Goal: Find specific page/section: Find specific page/section

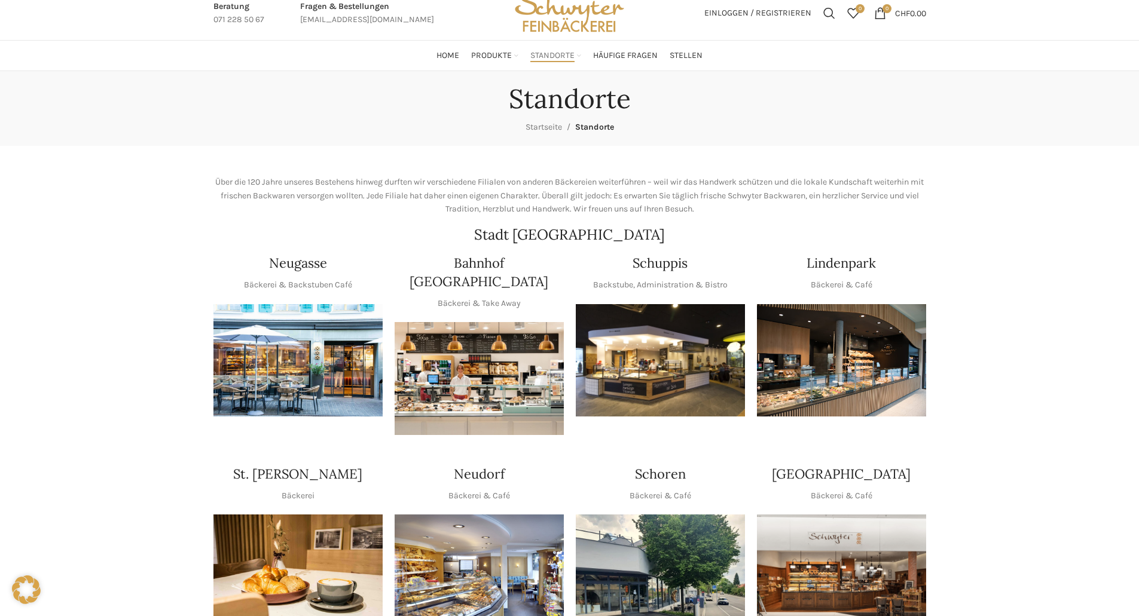
scroll to position [60, 0]
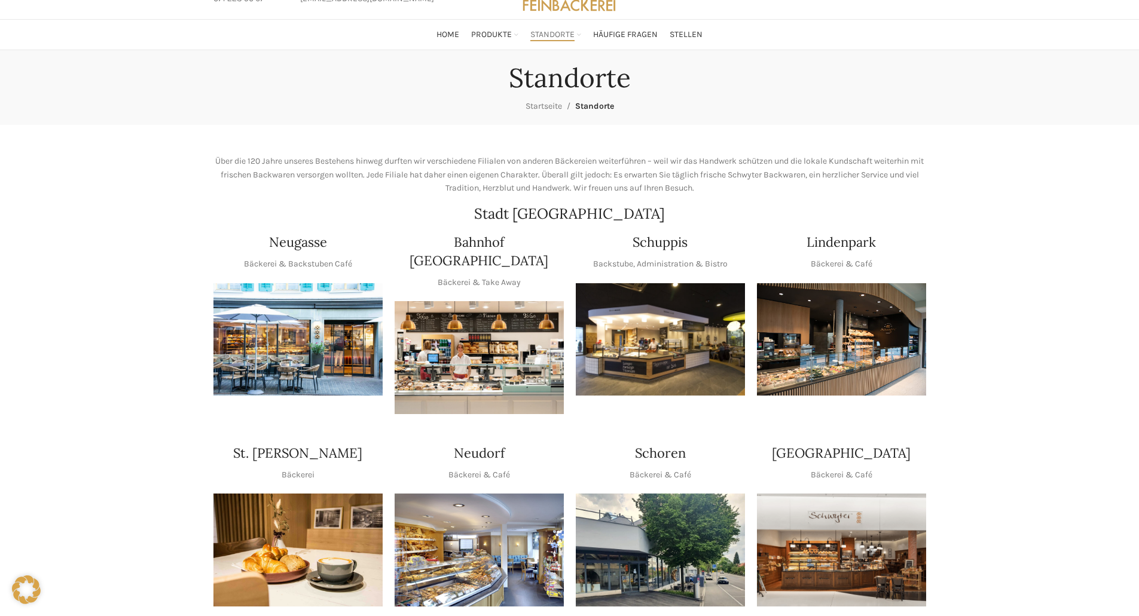
click at [288, 361] on img "1 / 1" at bounding box center [297, 339] width 169 height 113
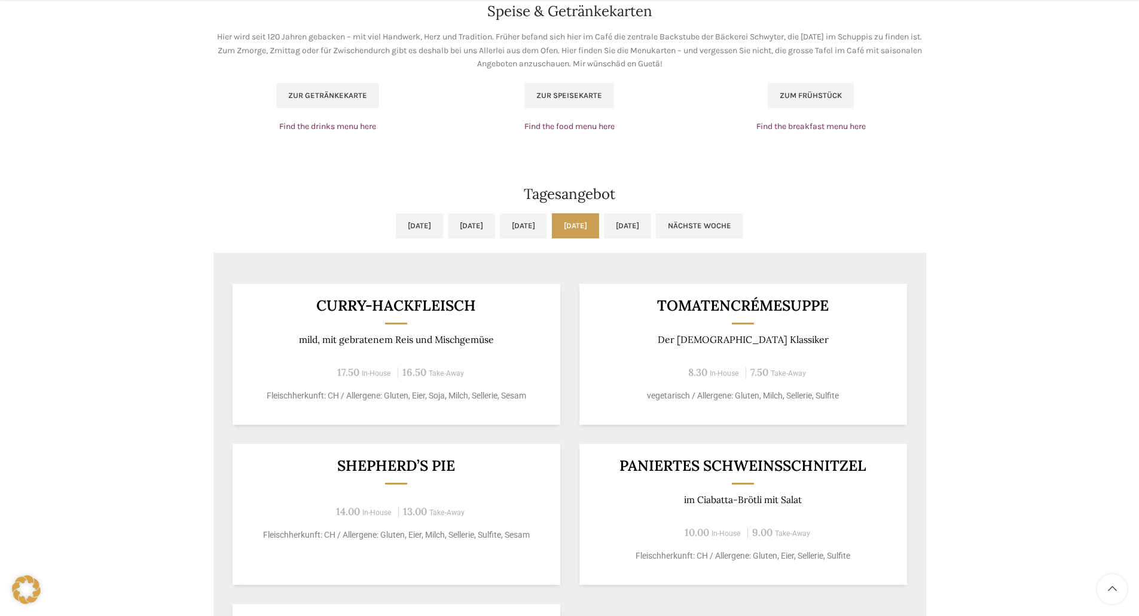
scroll to position [897, 0]
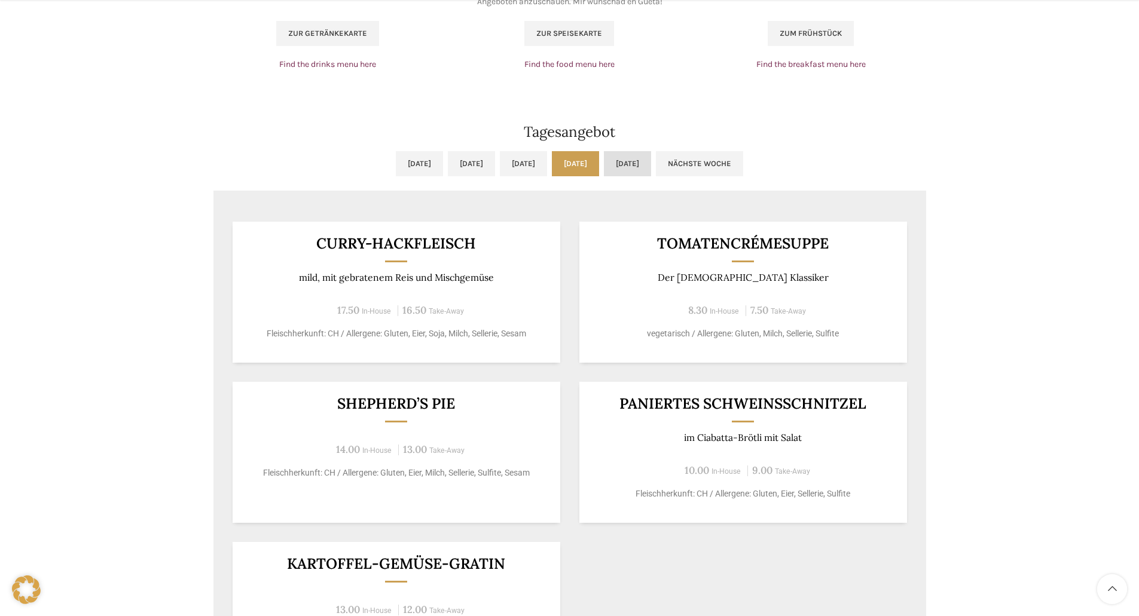
click at [651, 167] on link "Fr, 26.09.2025" at bounding box center [627, 163] width 47 height 25
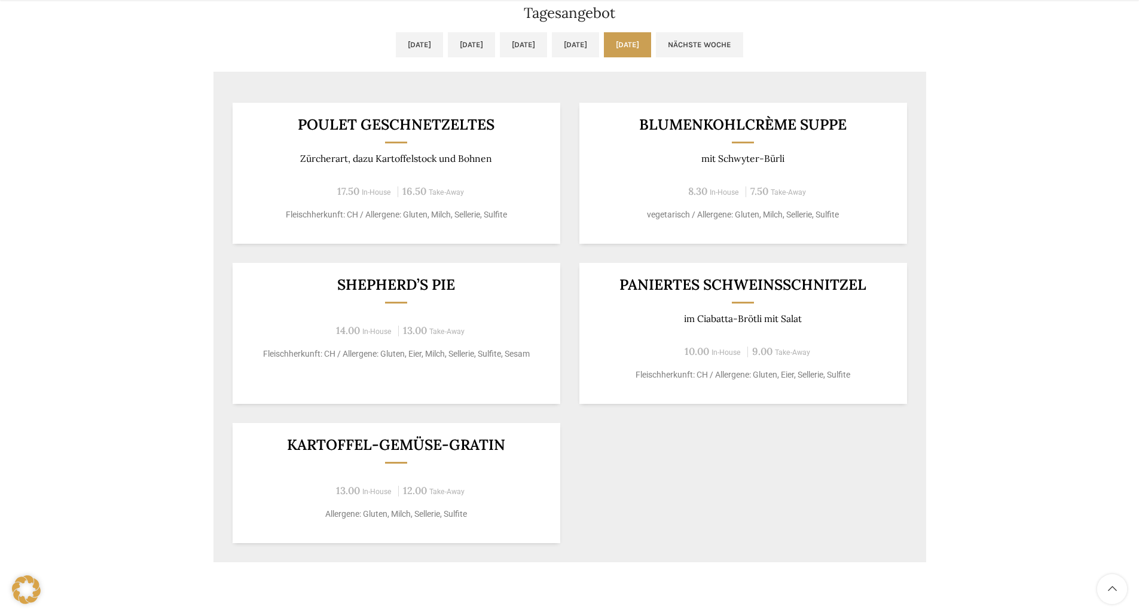
scroll to position [1016, 0]
click at [592, 38] on link "Do, 25.09.2025" at bounding box center [575, 44] width 47 height 25
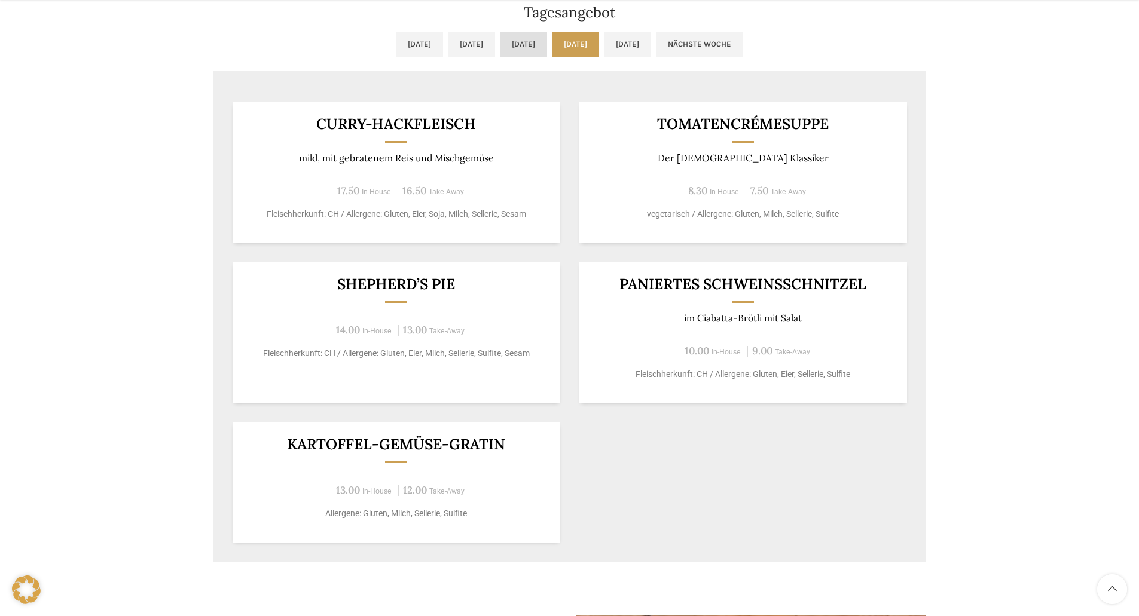
click at [527, 47] on link "Mi, 24.09.2025" at bounding box center [523, 44] width 47 height 25
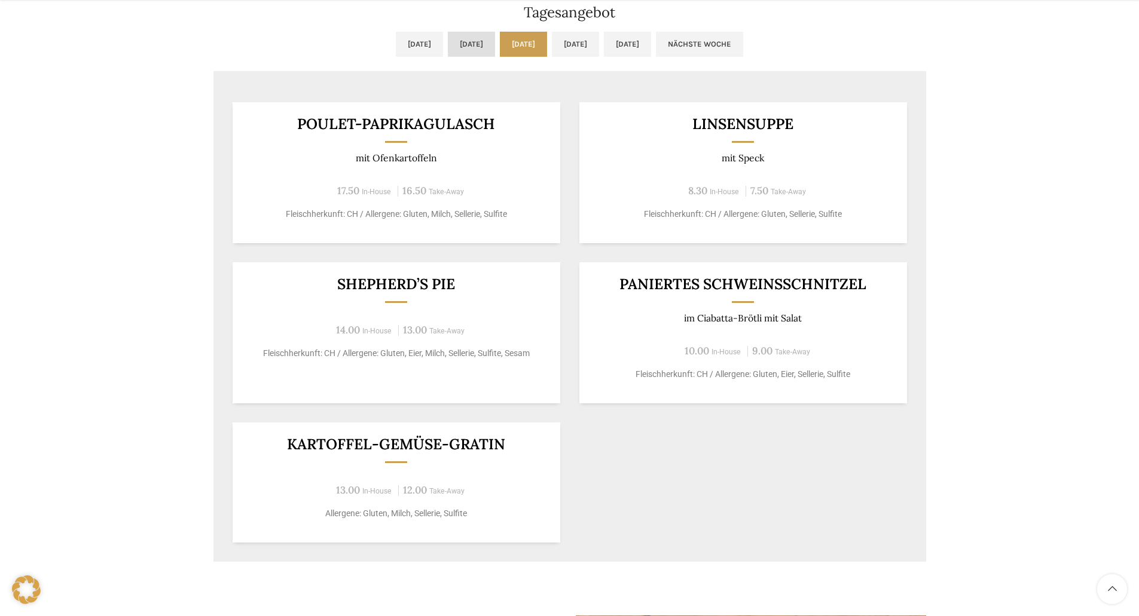
click at [448, 47] on link "Di, 23.09.2025" at bounding box center [471, 44] width 47 height 25
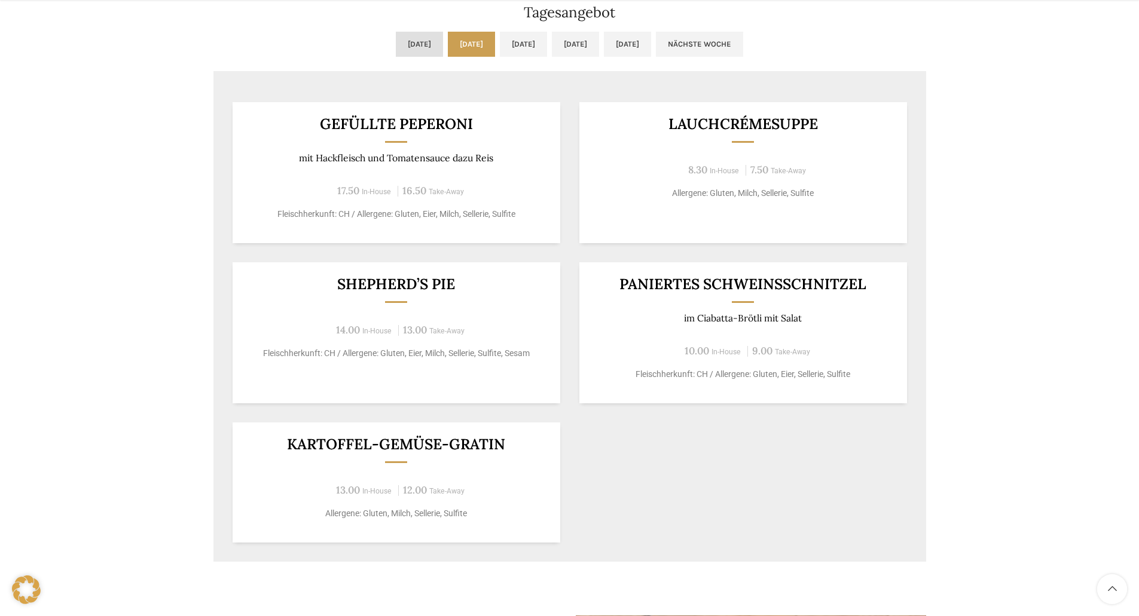
click at [396, 51] on link "Mo, 22.09.2025" at bounding box center [419, 44] width 47 height 25
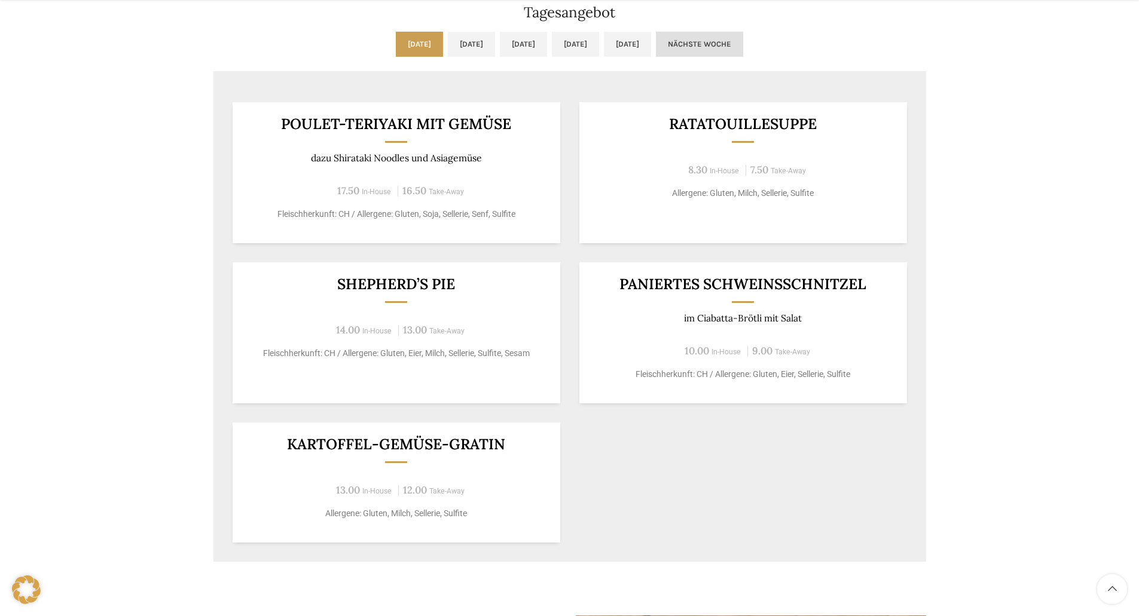
click at [743, 41] on link "Nächste Woche" at bounding box center [699, 44] width 87 height 25
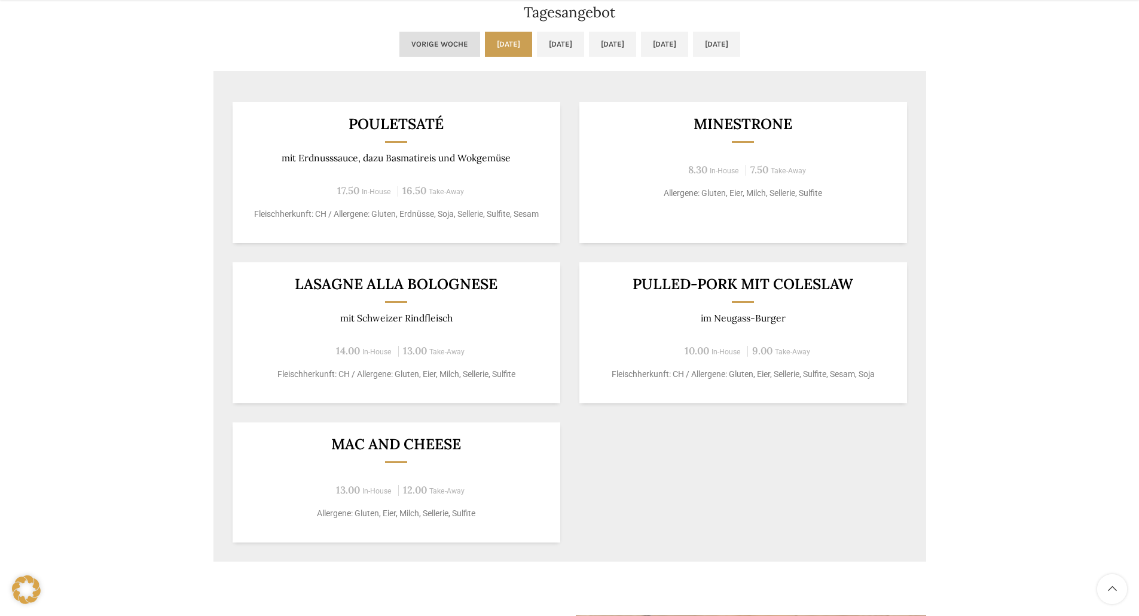
click at [399, 39] on link "Vorige Woche" at bounding box center [439, 44] width 81 height 25
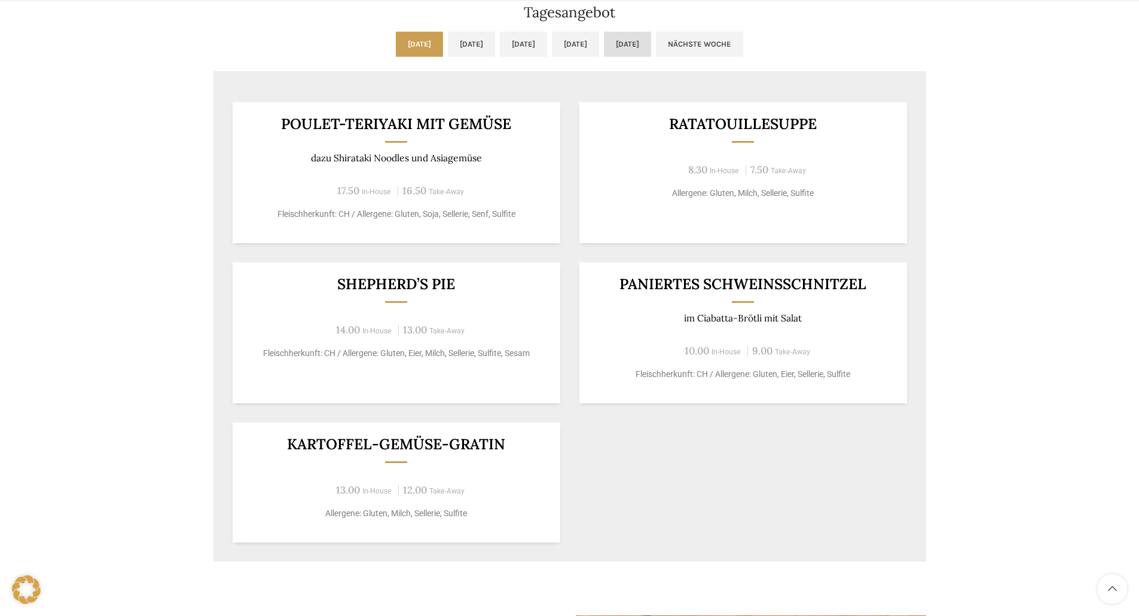
click at [651, 41] on link "Fr, 26.09.2025" at bounding box center [627, 44] width 47 height 25
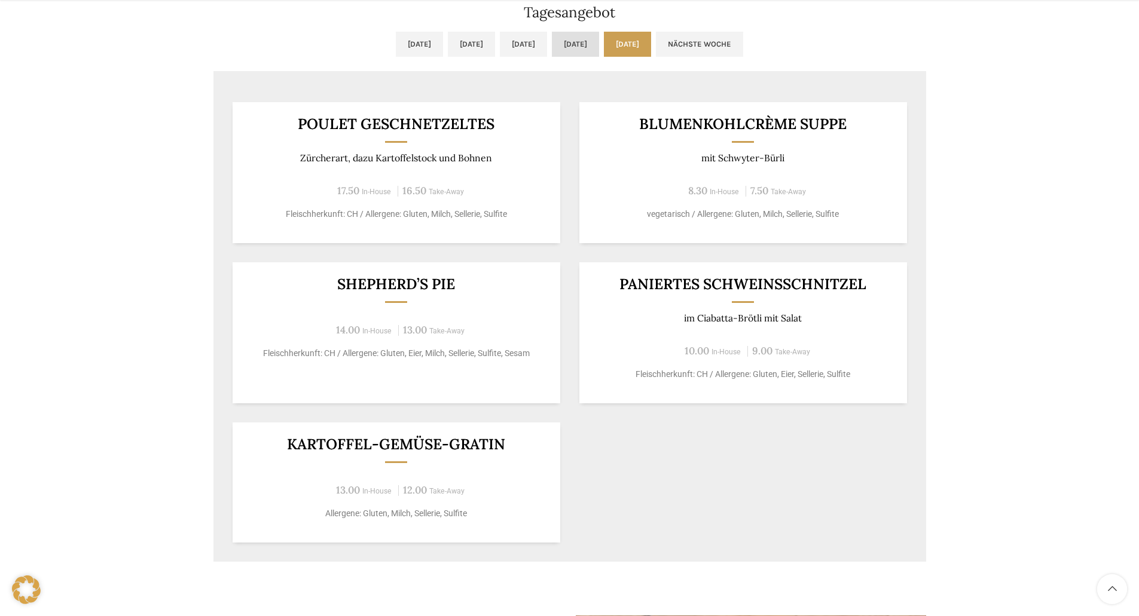
click at [590, 41] on link "Do, 25.09.2025" at bounding box center [575, 44] width 47 height 25
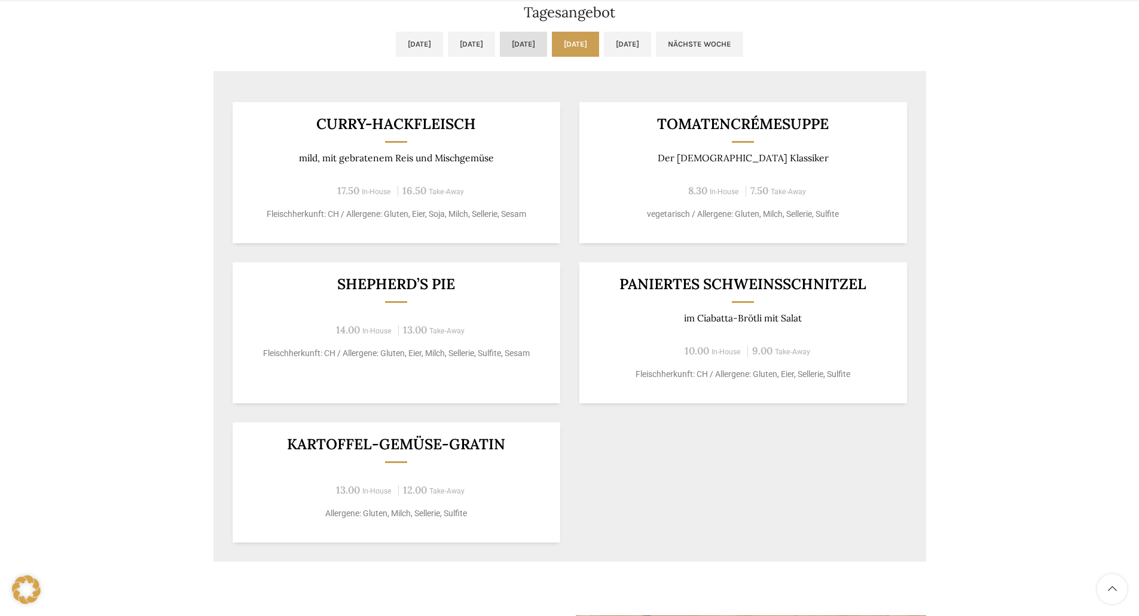
click at [515, 42] on link "Mi, 24.09.2025" at bounding box center [523, 44] width 47 height 25
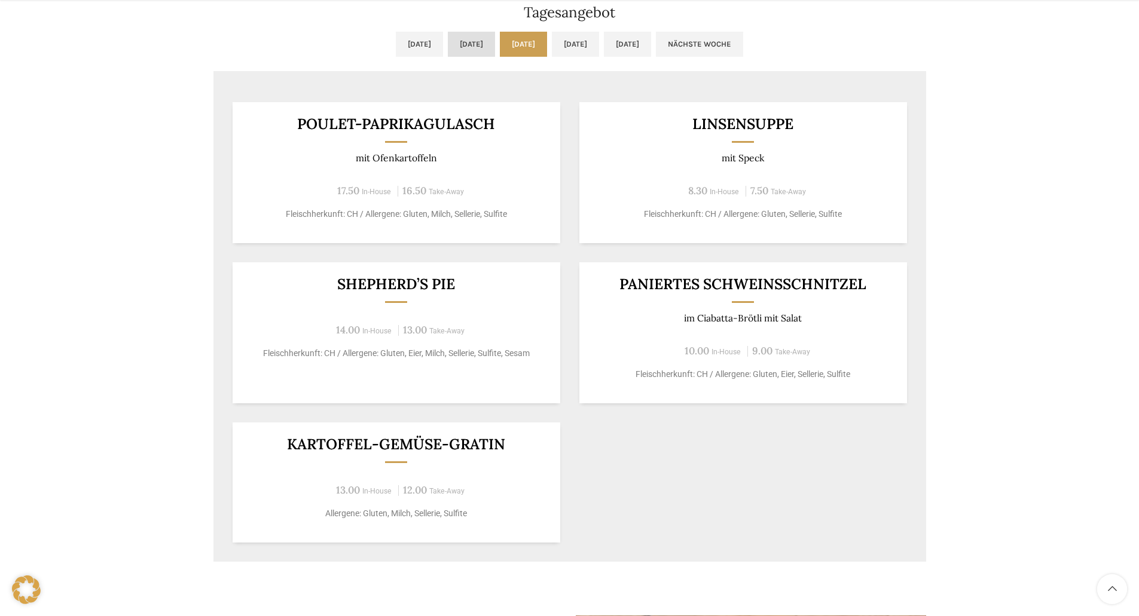
click at [452, 37] on link "Di, 23.09.2025" at bounding box center [471, 44] width 47 height 25
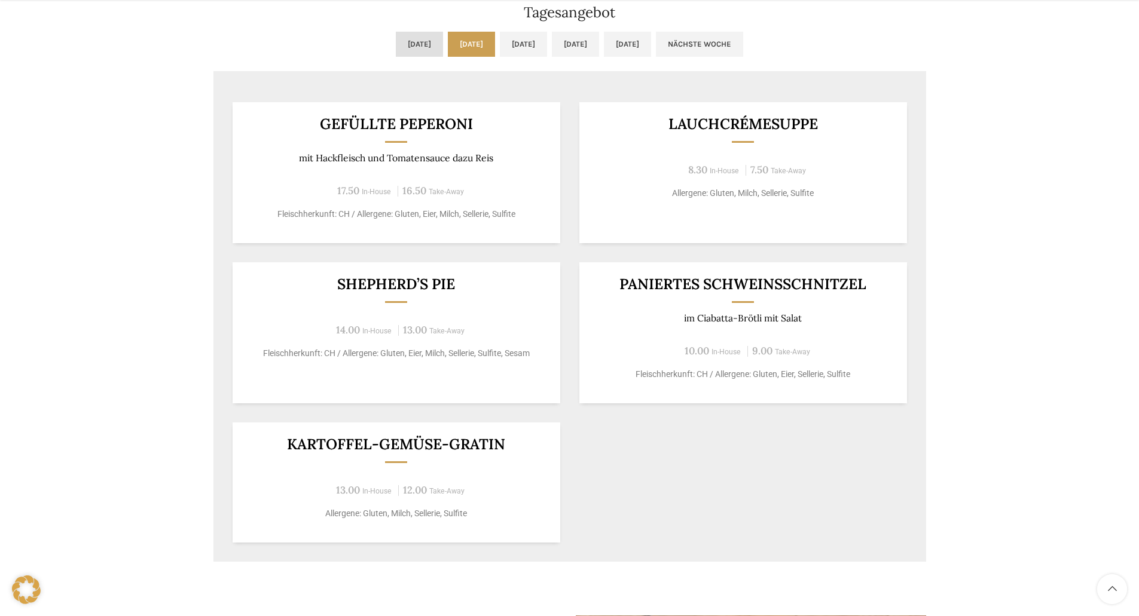
click at [396, 36] on link "Mo, 22.09.2025" at bounding box center [419, 44] width 47 height 25
click at [651, 43] on link "Fr, 26.09.2025" at bounding box center [627, 44] width 47 height 25
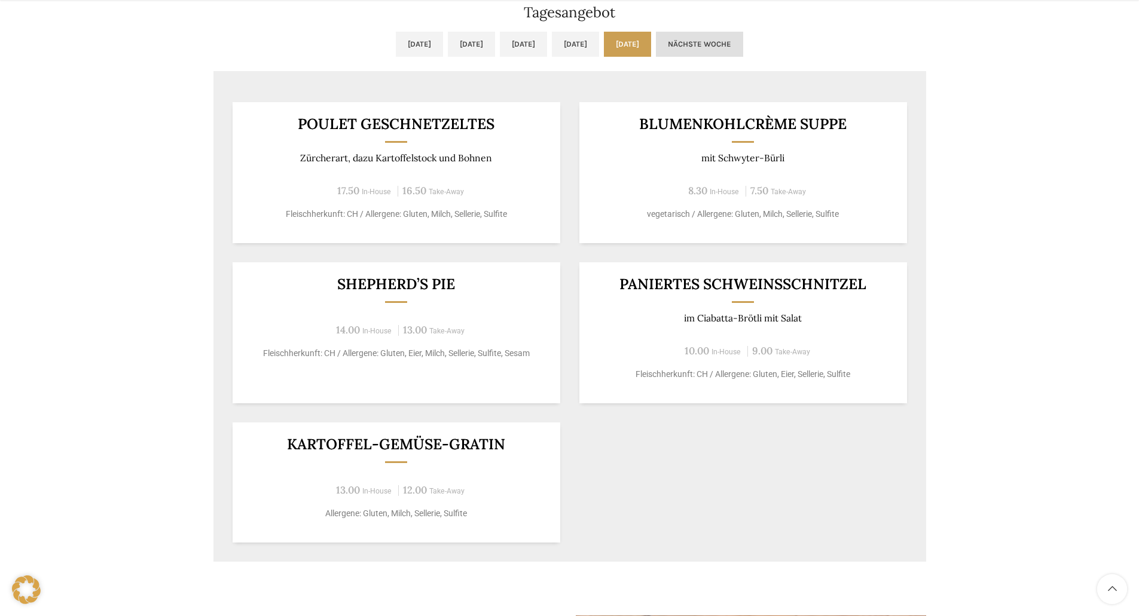
click at [743, 44] on link "Nächste Woche" at bounding box center [699, 44] width 87 height 25
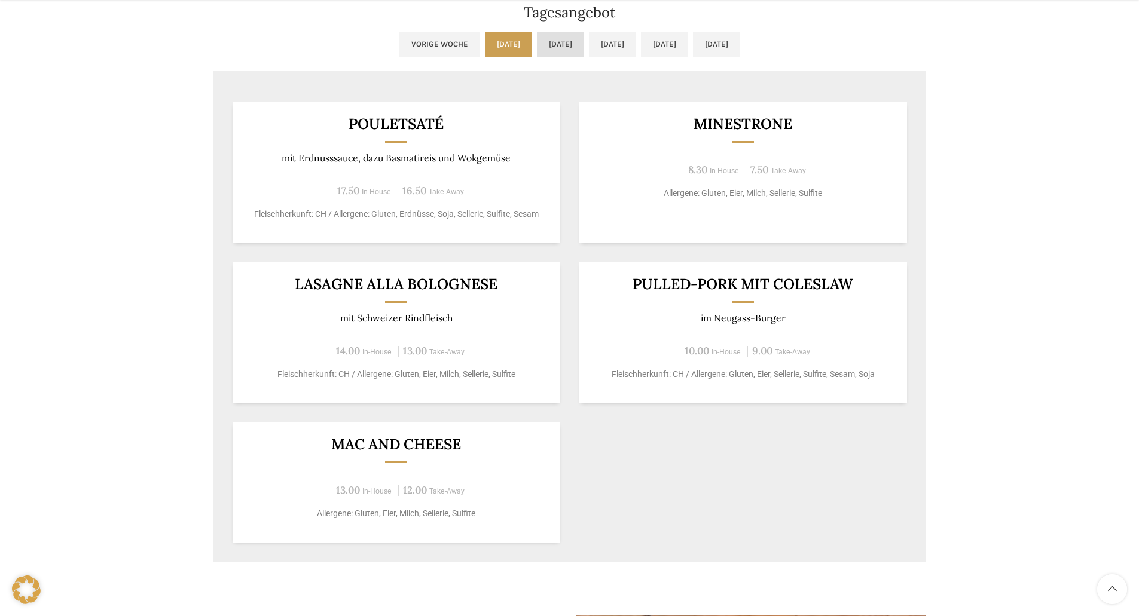
click at [537, 41] on link "Di, 30.09.2025" at bounding box center [560, 44] width 47 height 25
click at [609, 46] on link "Mi, 01.10.2025" at bounding box center [612, 44] width 47 height 25
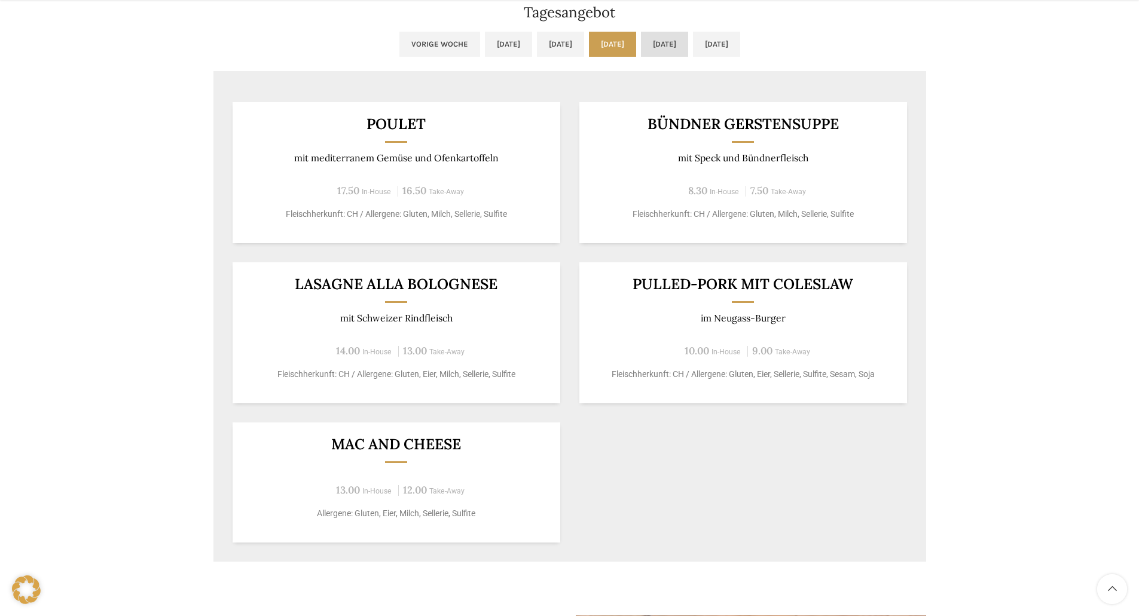
click at [688, 47] on link "Do, 02.10.2025" at bounding box center [664, 44] width 47 height 25
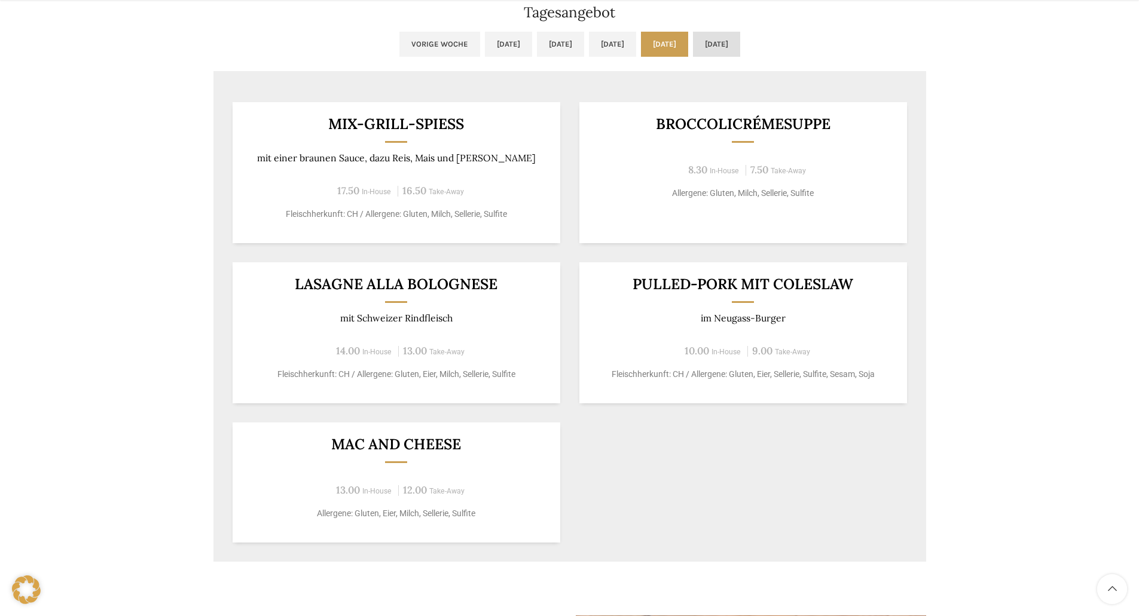
click at [740, 38] on link "Fr, 03.10.2025" at bounding box center [716, 44] width 47 height 25
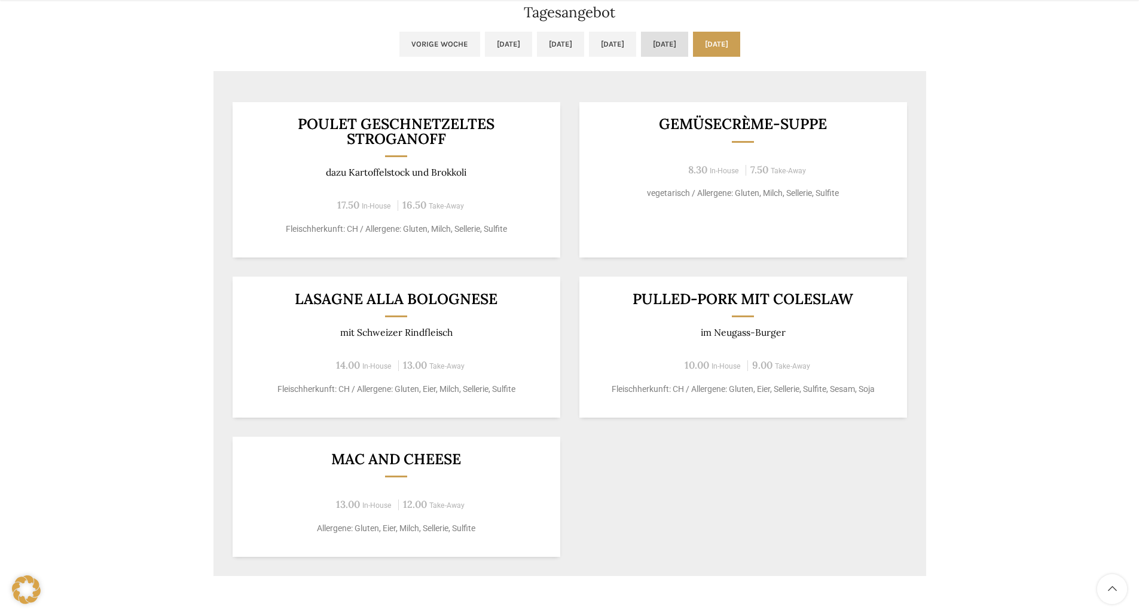
drag, startPoint x: 694, startPoint y: 51, endPoint x: 674, endPoint y: 45, distance: 21.0
click at [688, 51] on link "Do, 02.10.2025" at bounding box center [664, 44] width 47 height 25
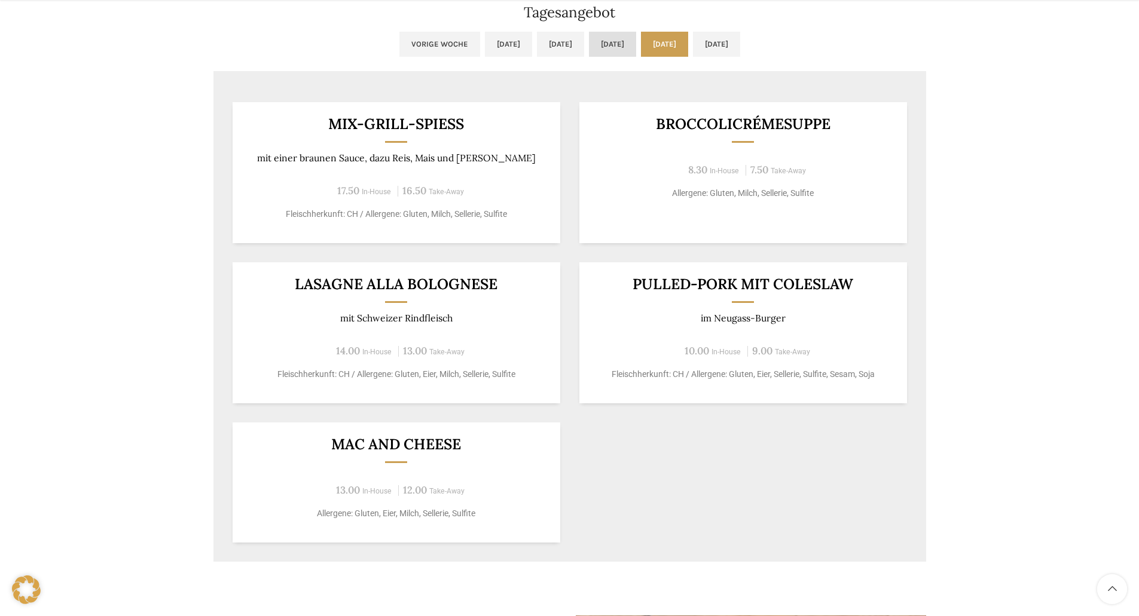
drag, startPoint x: 600, startPoint y: 47, endPoint x: 590, endPoint y: 51, distance: 11.0
click at [600, 47] on link "Mi, 01.10.2025" at bounding box center [612, 44] width 47 height 25
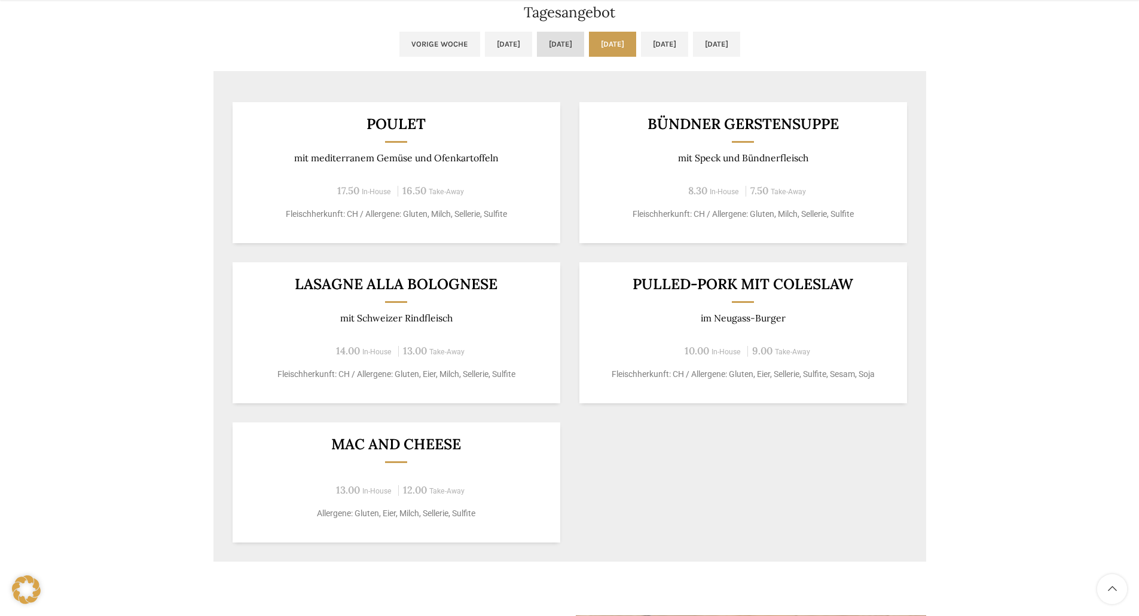
click at [537, 42] on link "Di, 30.09.2025" at bounding box center [560, 44] width 47 height 25
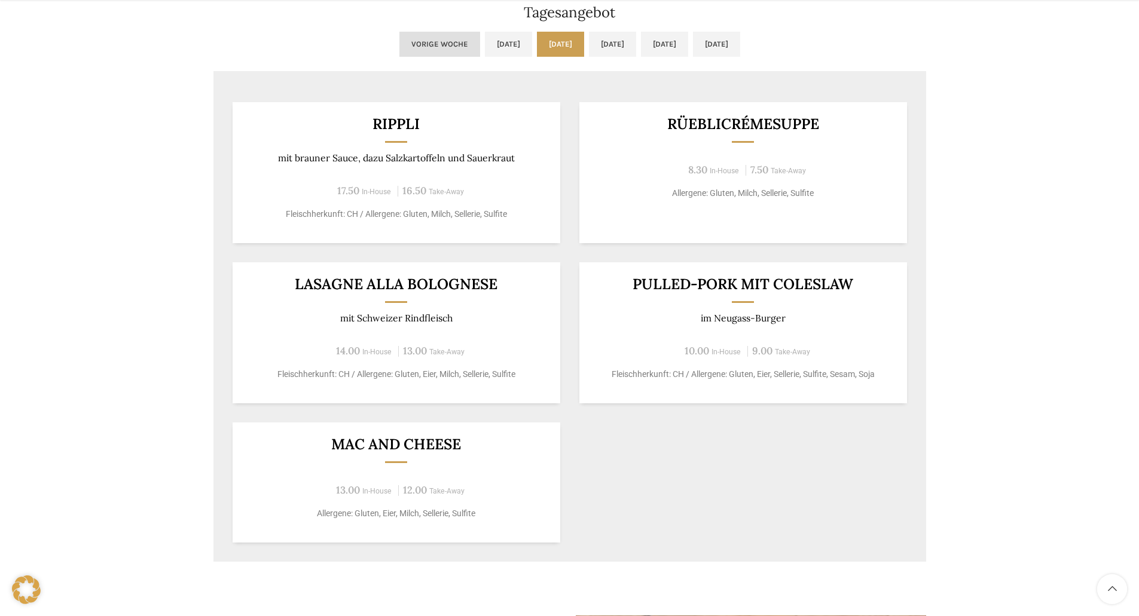
click at [399, 41] on link "Vorige Woche" at bounding box center [439, 44] width 81 height 25
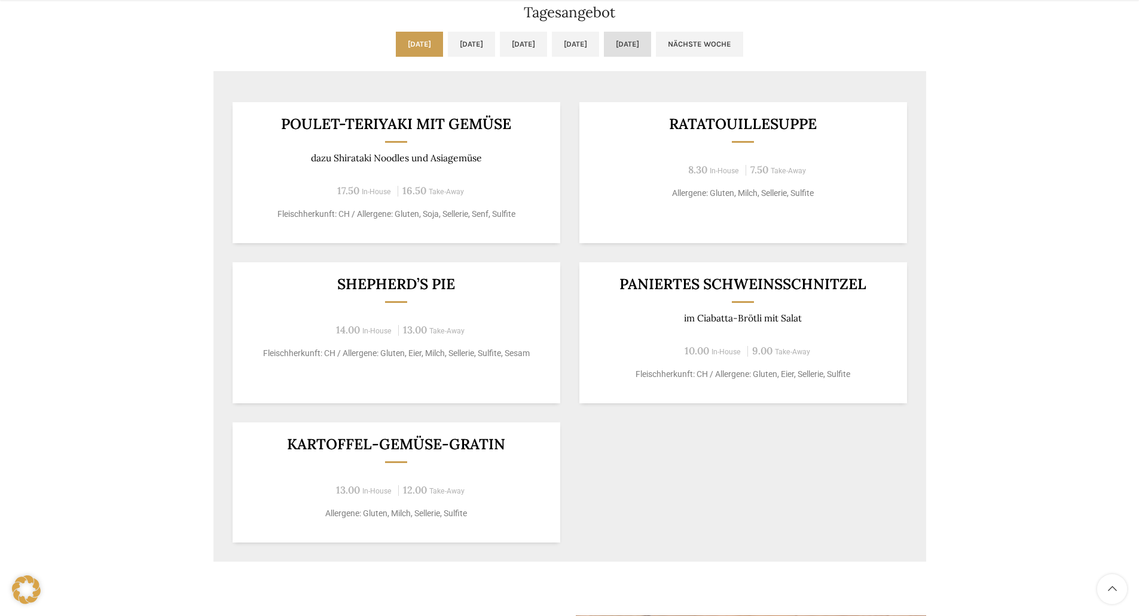
click at [651, 48] on link "Fr, 26.09.2025" at bounding box center [627, 44] width 47 height 25
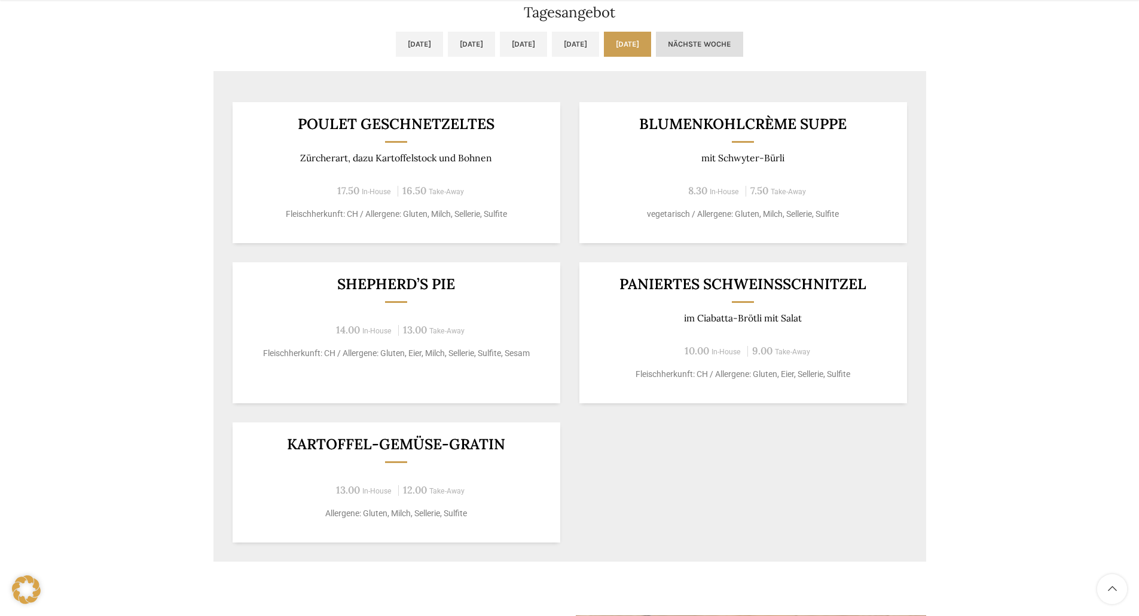
click at [743, 46] on link "Nächste Woche" at bounding box center [699, 44] width 87 height 25
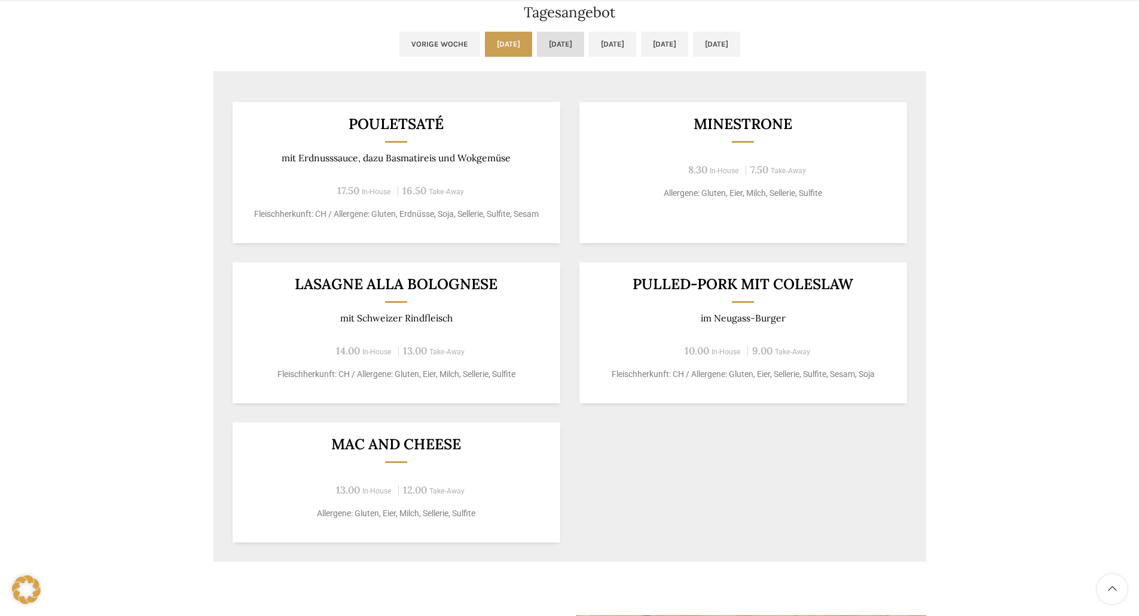
click at [537, 48] on link "Di, 30.09.2025" at bounding box center [560, 44] width 47 height 25
click at [607, 42] on link "Mi, 01.10.2025" at bounding box center [612, 44] width 47 height 25
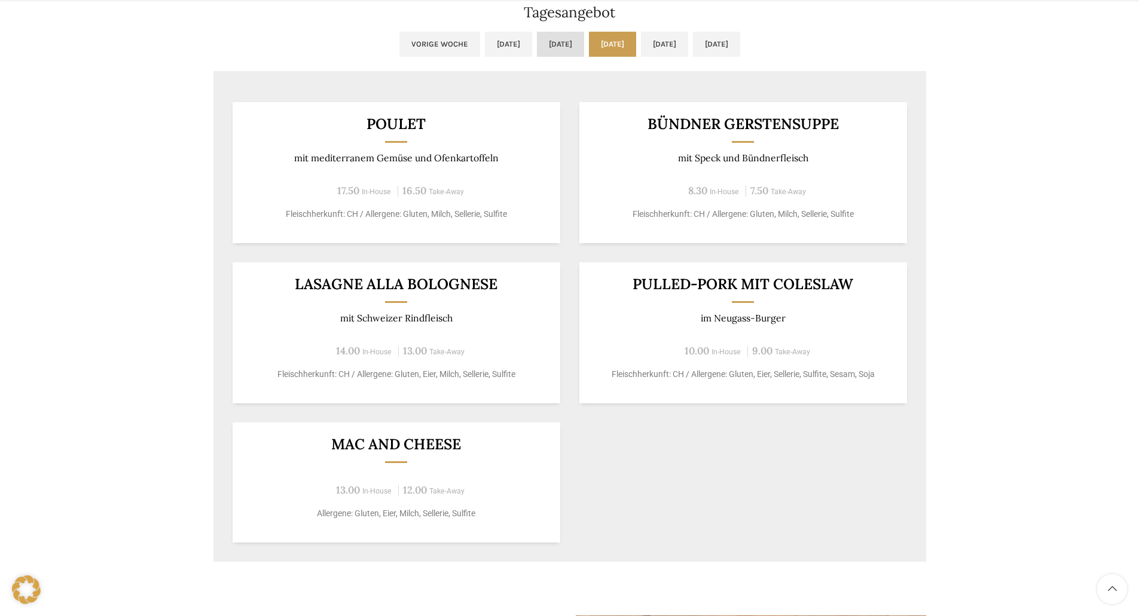
click at [537, 43] on link "Di, 30.09.2025" at bounding box center [560, 44] width 47 height 25
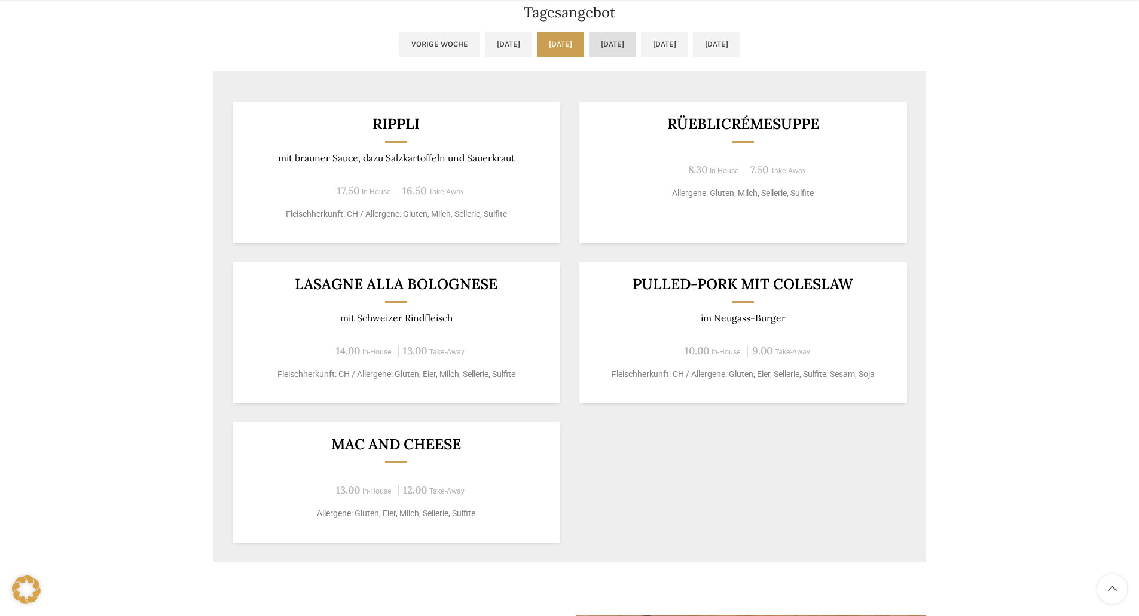
click at [604, 45] on link "Mi, 01.10.2025" at bounding box center [612, 44] width 47 height 25
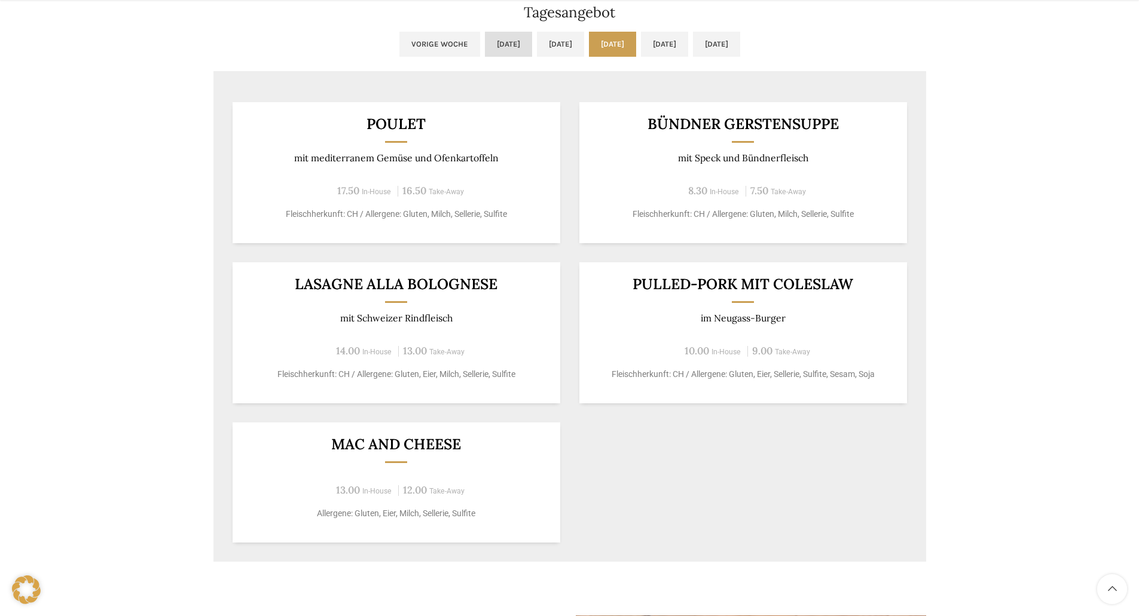
click at [485, 47] on link "Mo, 29.09.2025" at bounding box center [508, 44] width 47 height 25
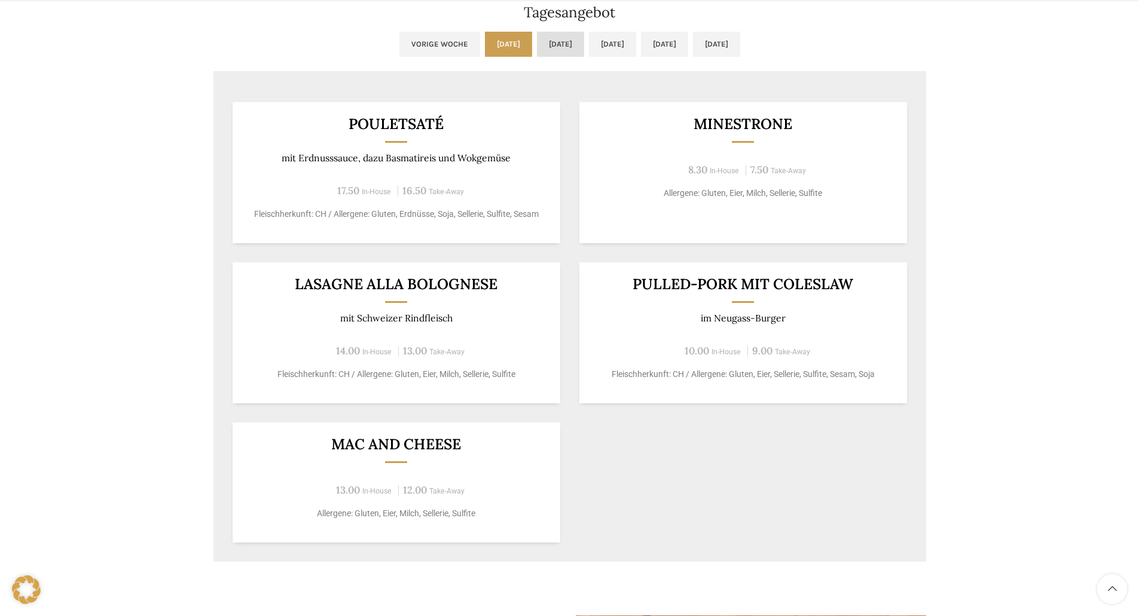
click at [537, 41] on link "Di, 30.09.2025" at bounding box center [560, 44] width 47 height 25
click at [618, 45] on link "Mi, 01.10.2025" at bounding box center [612, 44] width 47 height 25
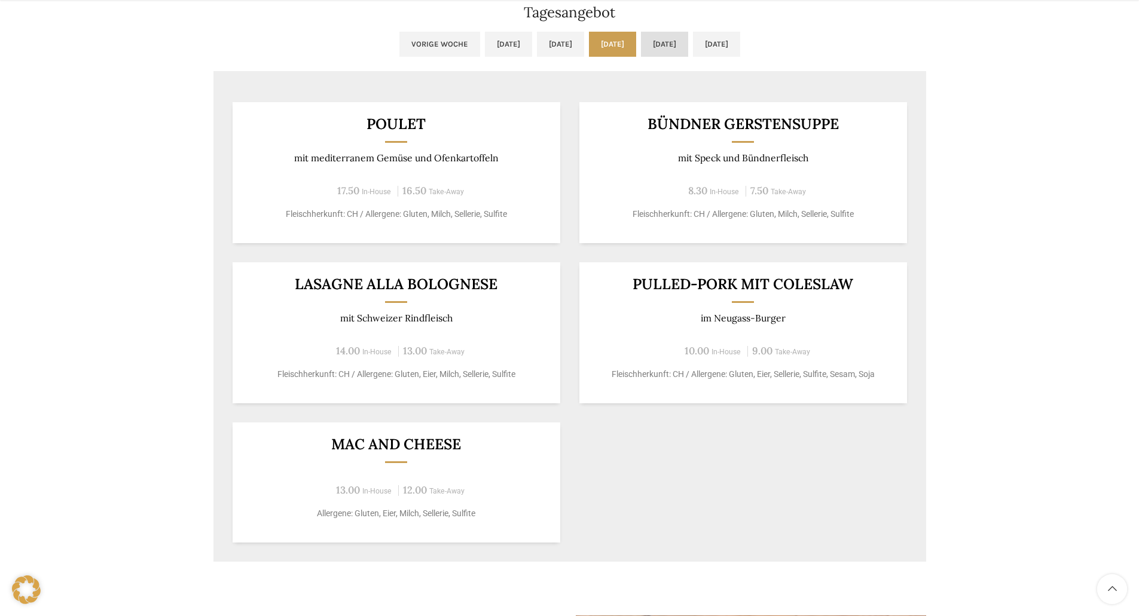
click at [688, 44] on link "Do, 02.10.2025" at bounding box center [664, 44] width 47 height 25
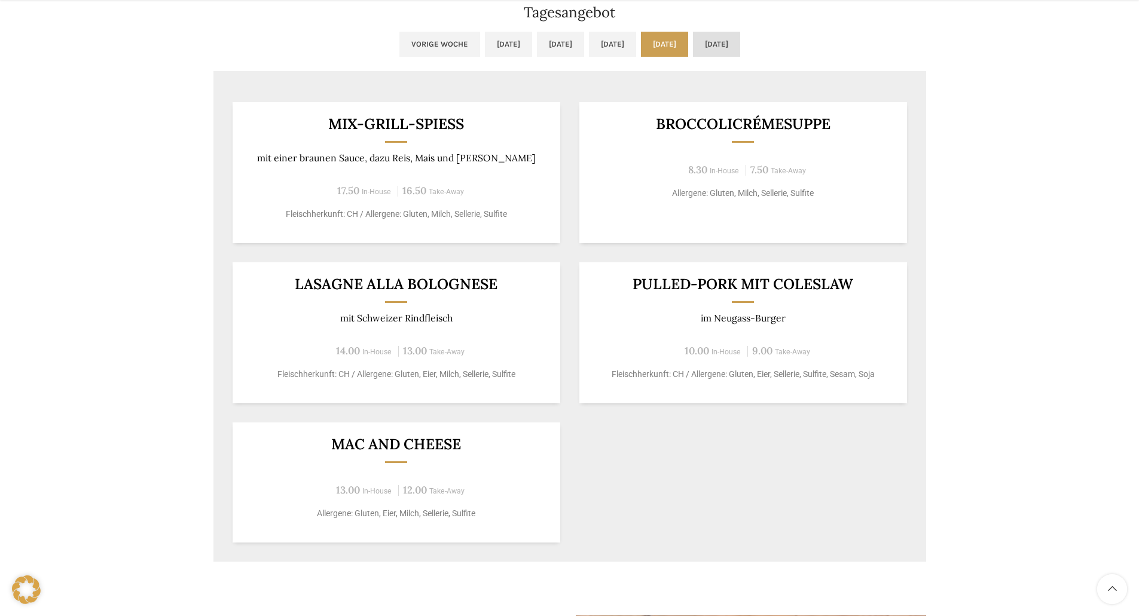
click at [767, 31] on div "Tagesangebot Mo, 22.09.2025 Di, 23.09.2025 Mi, 24.09.2025 Do, 25.09.2025 Fr, 26…" at bounding box center [569, 263] width 725 height 610
click at [740, 42] on link "Fr, 03.10.2025" at bounding box center [716, 44] width 47 height 25
